Goal: Information Seeking & Learning: Learn about a topic

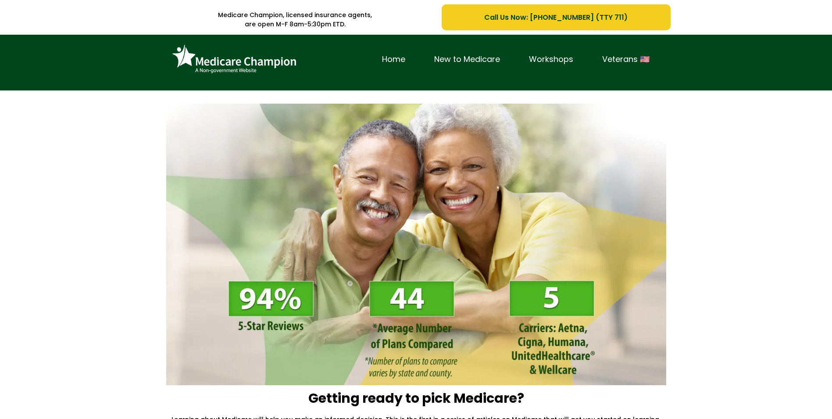
click at [501, 191] on img at bounding box center [416, 244] width 500 height 281
click at [466, 59] on link "New to Medicare" at bounding box center [467, 60] width 95 height 14
click at [470, 57] on link "New to Medicare" at bounding box center [467, 60] width 95 height 14
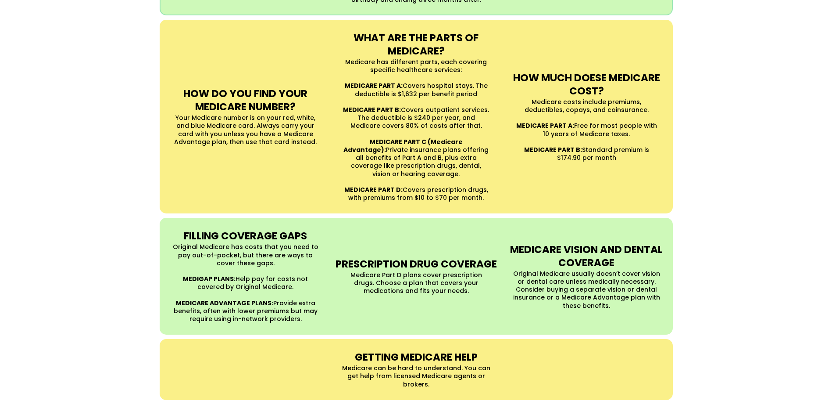
scroll to position [702, 0]
